Goal: Task Accomplishment & Management: Use online tool/utility

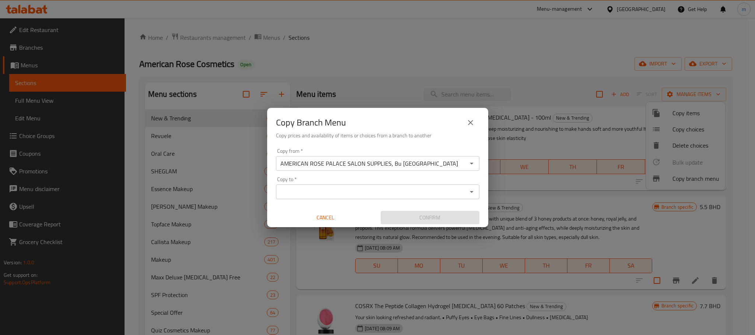
click at [361, 187] on input "Copy to   *" at bounding box center [371, 192] width 187 height 10
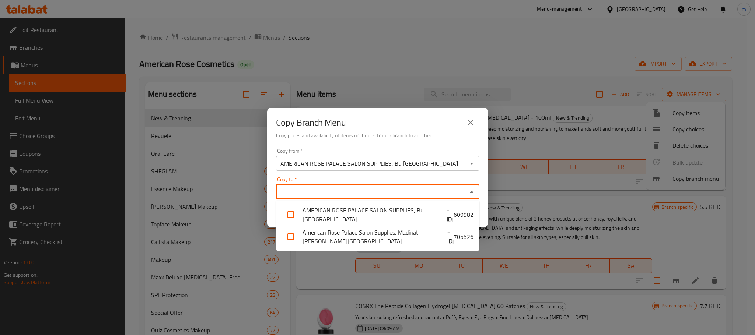
click at [358, 190] on input "Copy to   *" at bounding box center [371, 192] width 187 height 10
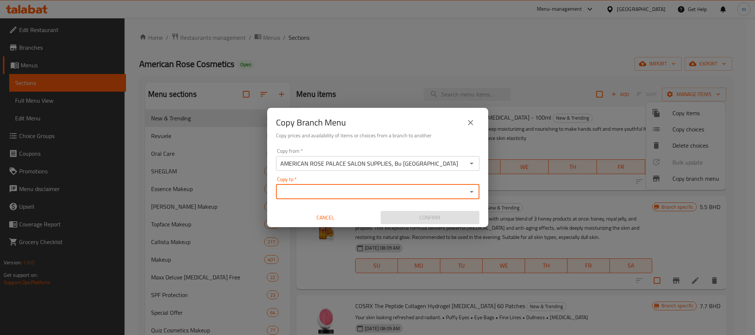
click at [522, 55] on div "Copy Branch Menu Copy prices and availability of items or choices from a branch…" at bounding box center [377, 167] width 755 height 335
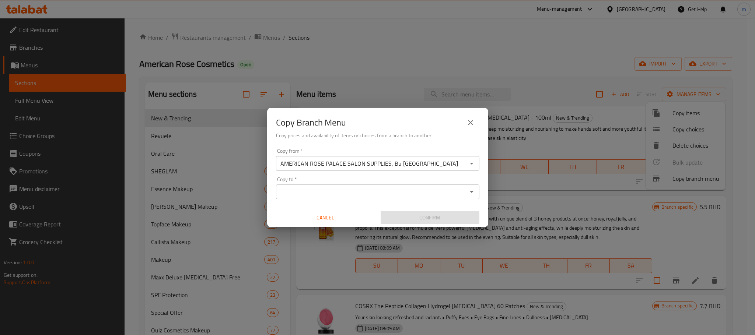
click at [470, 122] on icon "close" at bounding box center [470, 122] width 9 height 9
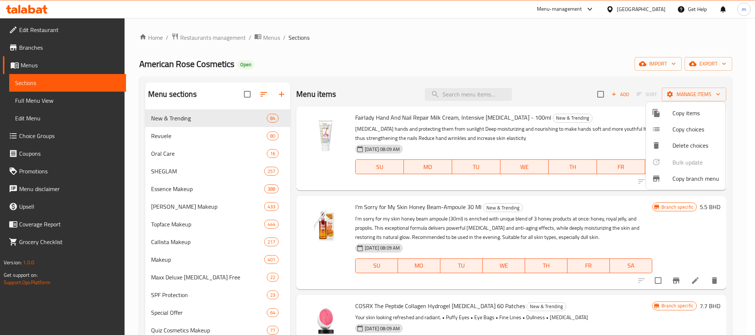
click at [492, 53] on div at bounding box center [377, 167] width 755 height 335
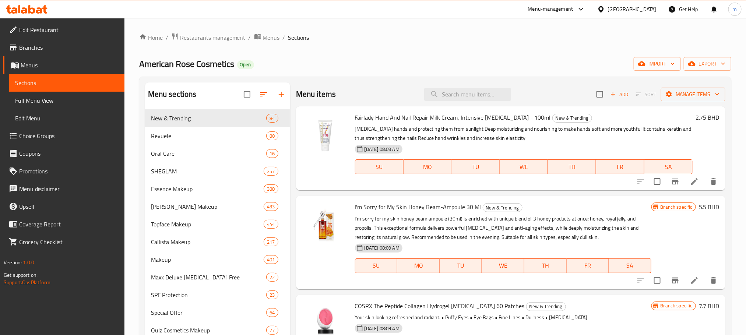
click at [421, 39] on ol "Home / Restaurants management / Menus / Sections" at bounding box center [435, 38] width 592 height 10
click at [477, 61] on div "American Rose Cosmetics Open import export" at bounding box center [435, 64] width 592 height 14
click at [701, 60] on span "export" at bounding box center [708, 63] width 36 height 9
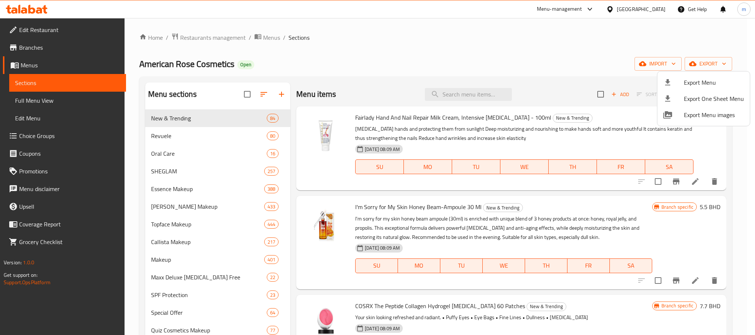
click at [519, 41] on div at bounding box center [377, 167] width 755 height 335
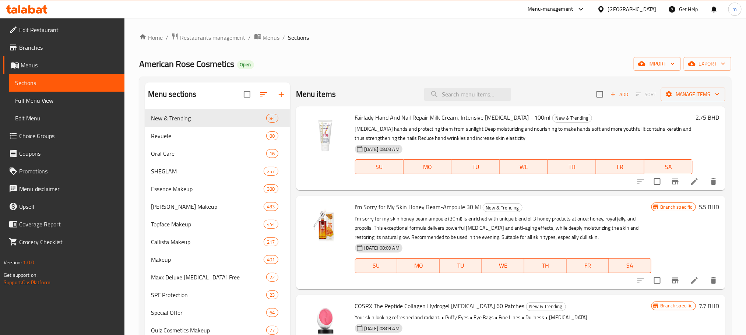
click at [452, 42] on ol "Home / Restaurants management / Menus / Sections" at bounding box center [435, 38] width 592 height 10
